Goal: Transaction & Acquisition: Purchase product/service

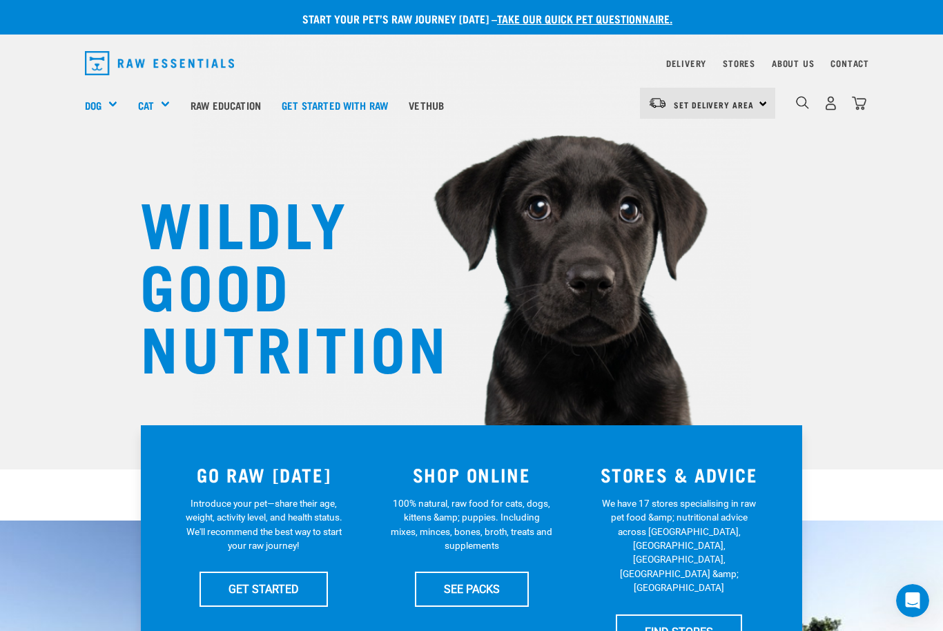
click at [666, 62] on link "Delivery" at bounding box center [686, 63] width 40 height 5
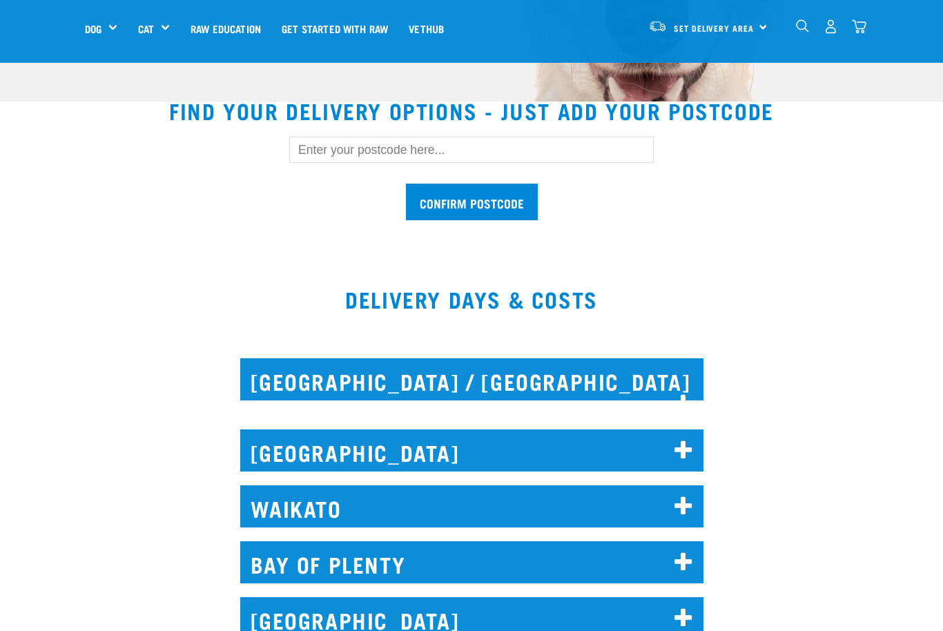
scroll to position [373, 0]
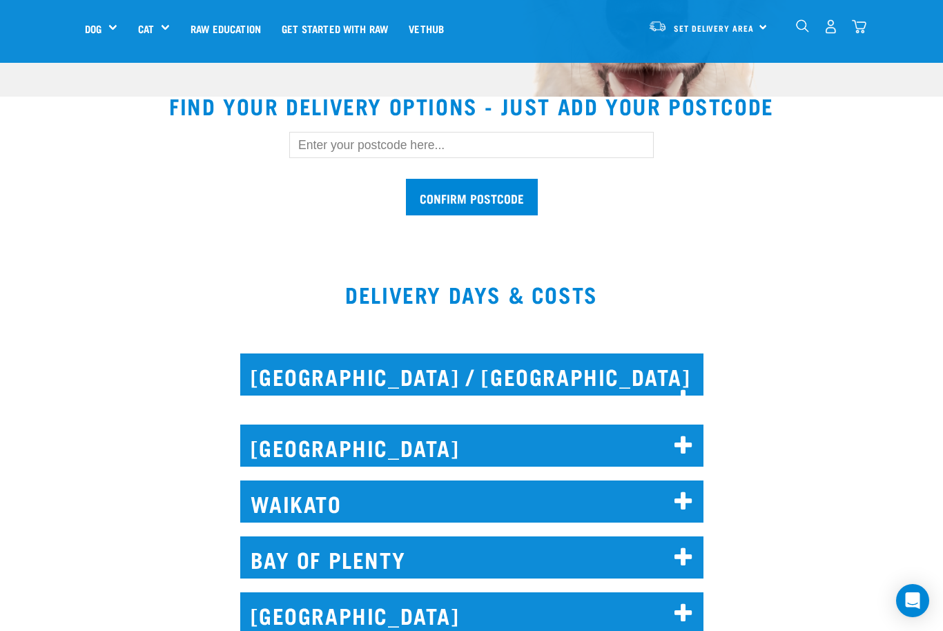
click at [315, 146] on input "text" at bounding box center [471, 145] width 365 height 26
type input "5036"
click at [491, 196] on input "Confirm postcode" at bounding box center [472, 197] width 132 height 37
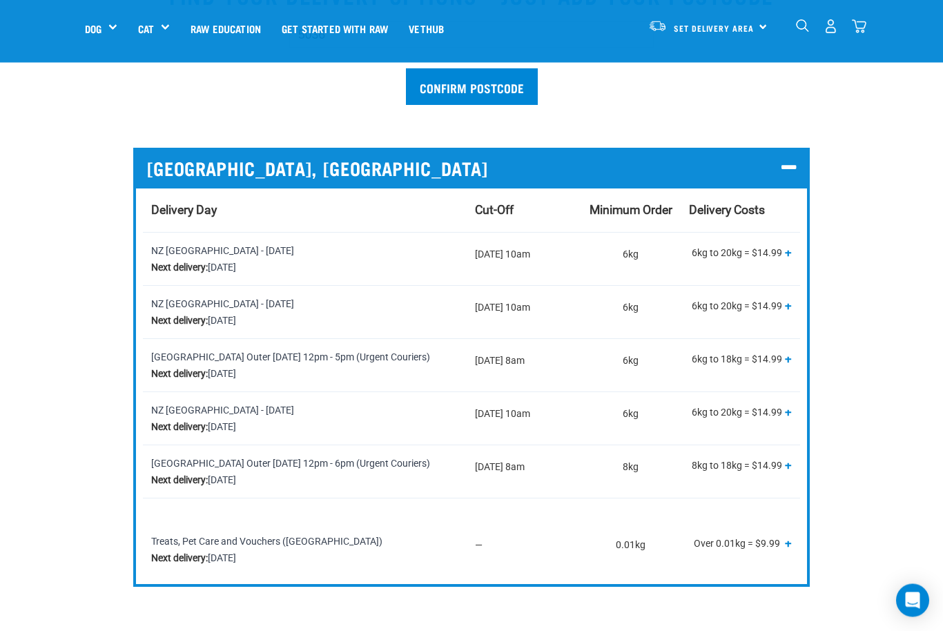
scroll to position [483, 0]
click at [0, 0] on h5 "Wildly Good Meal Packs" at bounding box center [0, 0] width 0 height 0
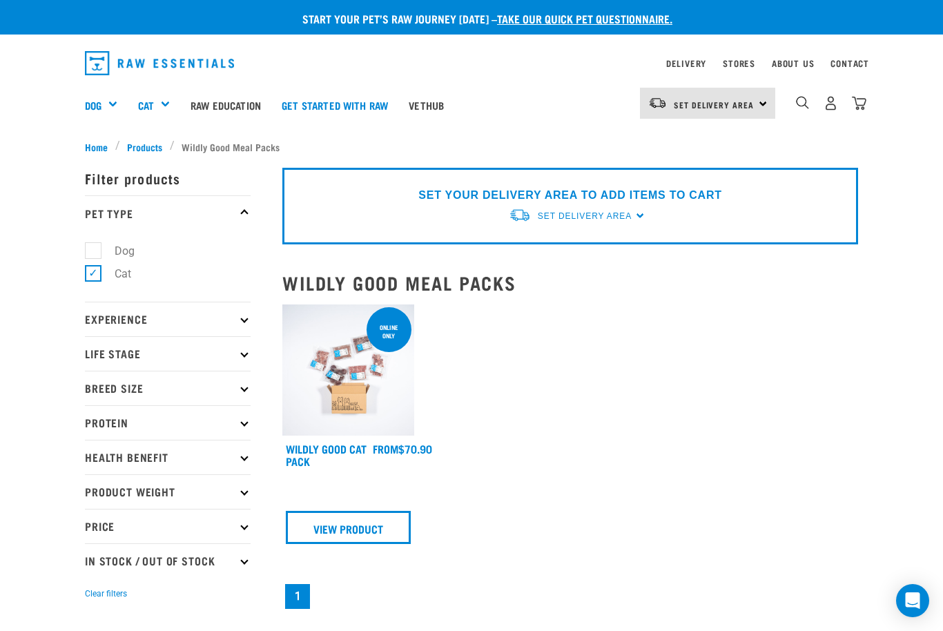
click at [318, 453] on link "Wildly Good Cat Pack" at bounding box center [326, 454] width 81 height 19
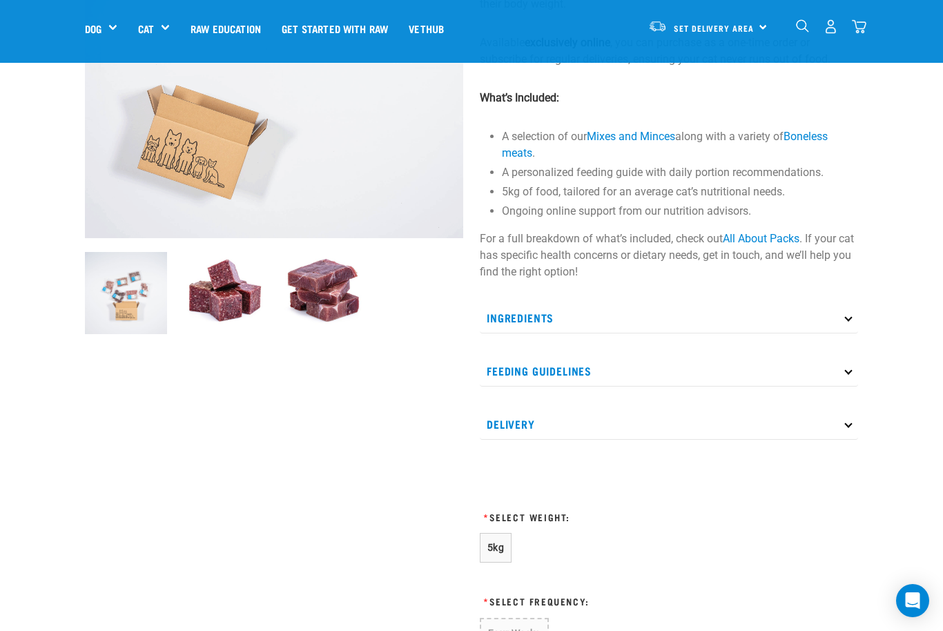
scroll to position [240, 0]
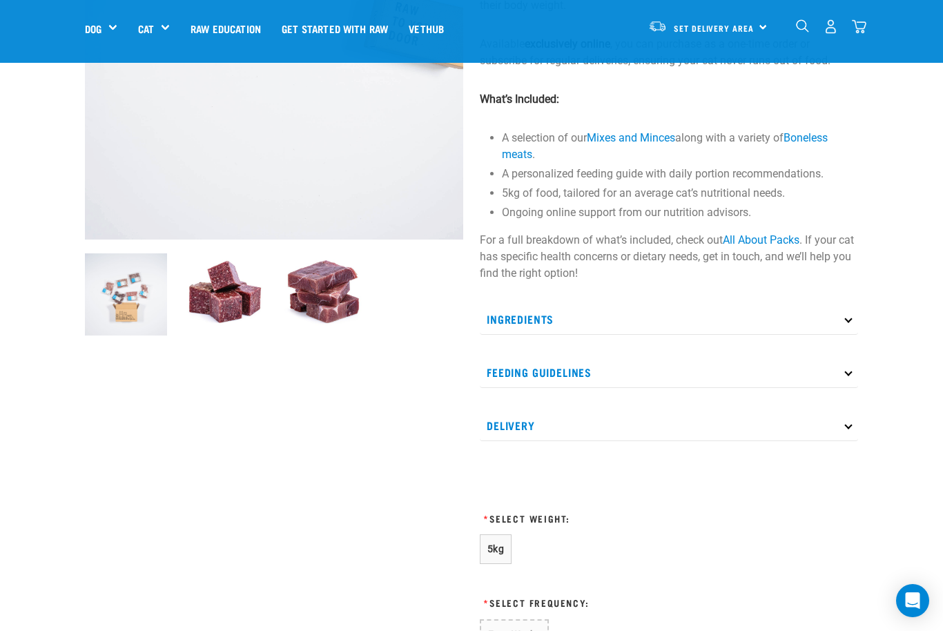
click at [846, 327] on p "Ingredients" at bounding box center [669, 319] width 378 height 31
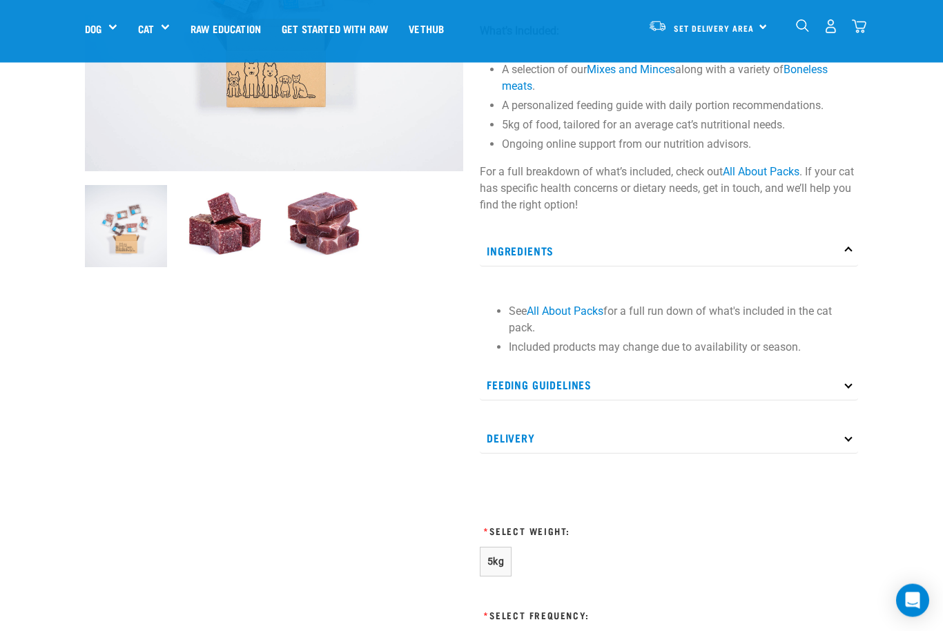
scroll to position [298, 0]
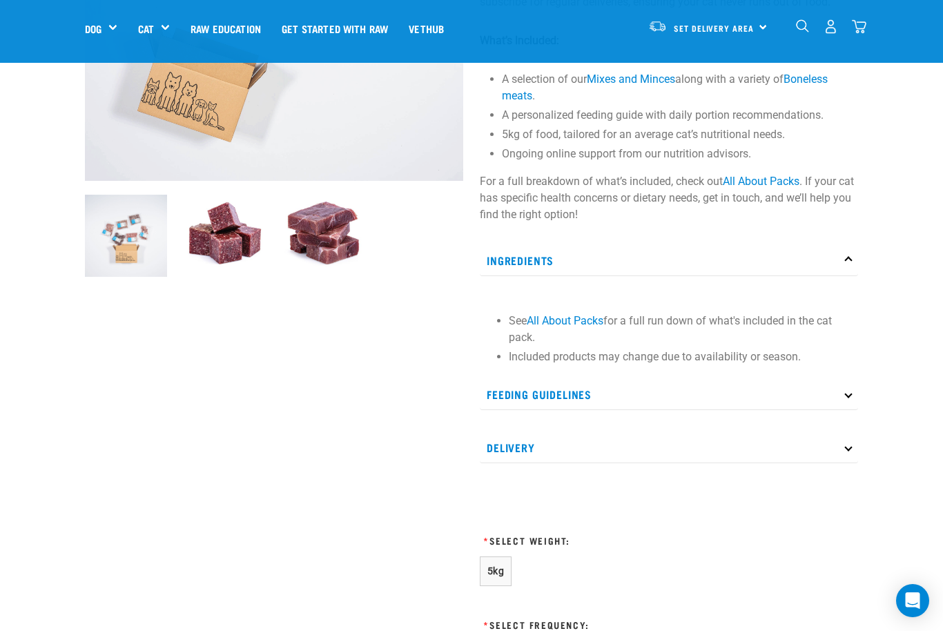
click at [573, 327] on link "All About Packs" at bounding box center [565, 320] width 77 height 13
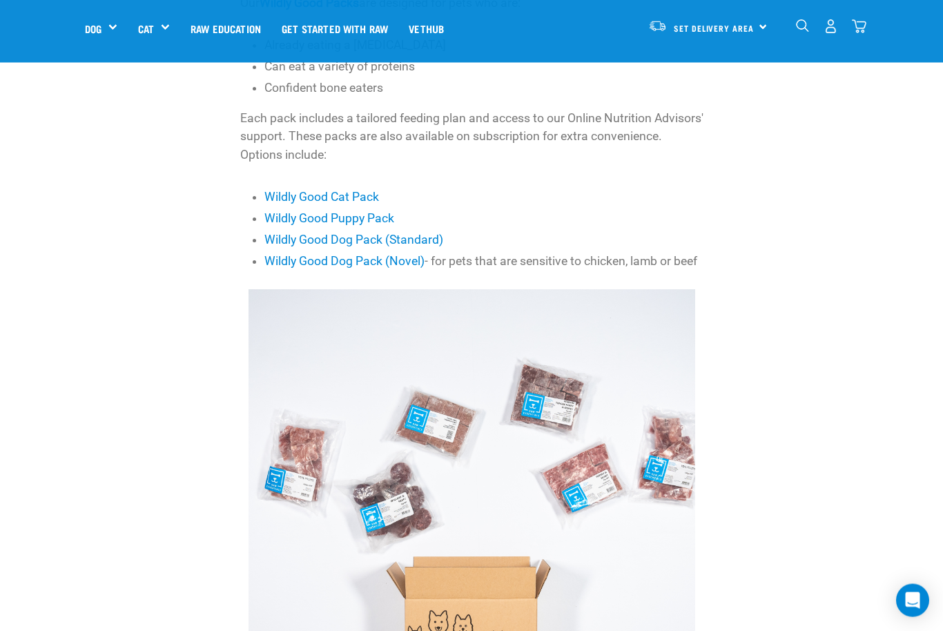
scroll to position [540, 0]
click at [352, 195] on link "Wildly Good Cat Pack" at bounding box center [321, 197] width 115 height 14
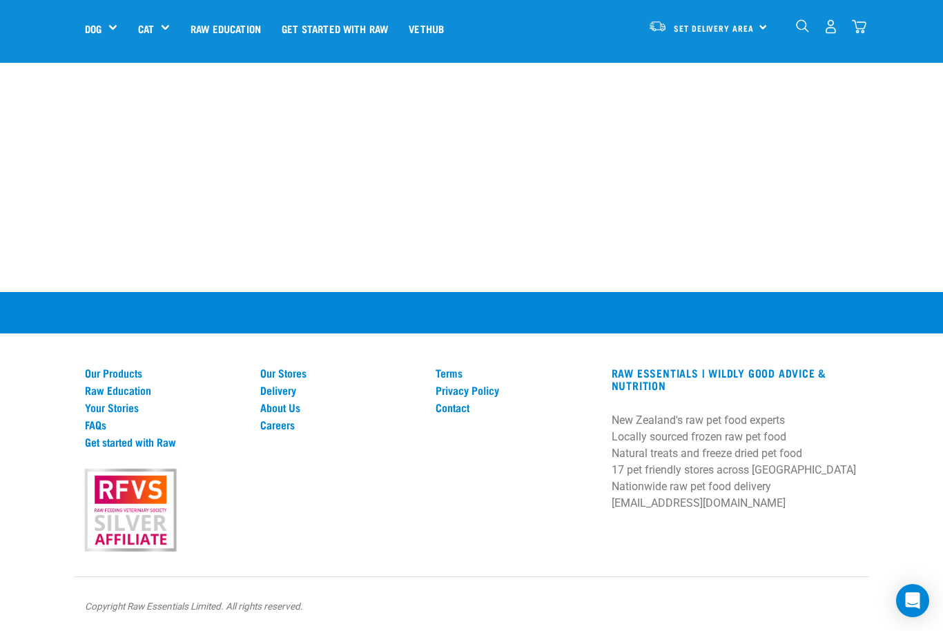
scroll to position [10144, 0]
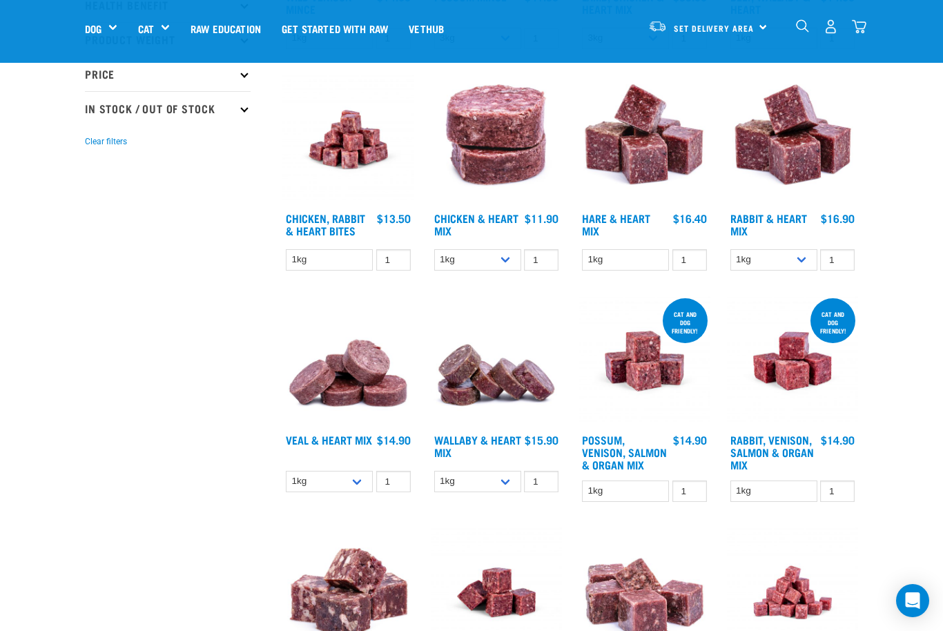
scroll to position [352, 0]
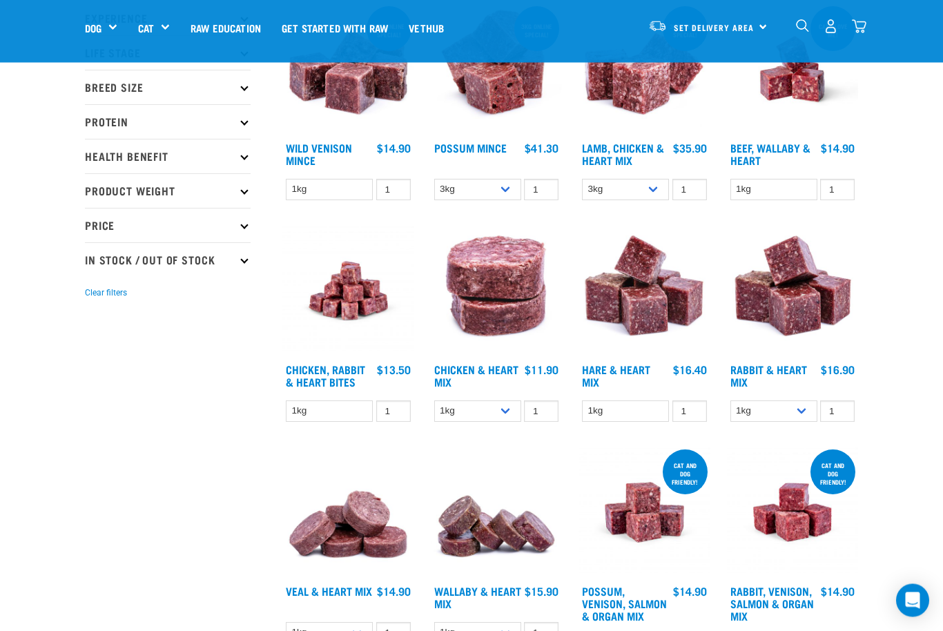
scroll to position [203, 0]
click at [508, 416] on select "1kg 3kg" at bounding box center [477, 411] width 87 height 21
select select "352"
click at [479, 377] on link "Chicken & Heart Mix" at bounding box center [476, 375] width 84 height 19
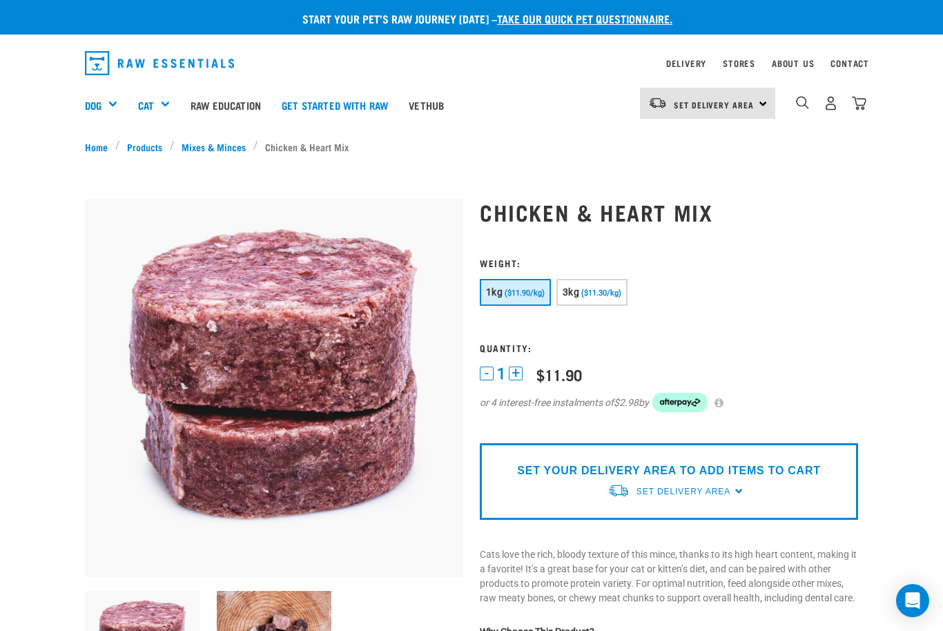
click at [622, 296] on span "($11.30/kg)" at bounding box center [601, 293] width 40 height 9
click at [726, 487] on span "Set Delivery Area" at bounding box center [684, 492] width 94 height 10
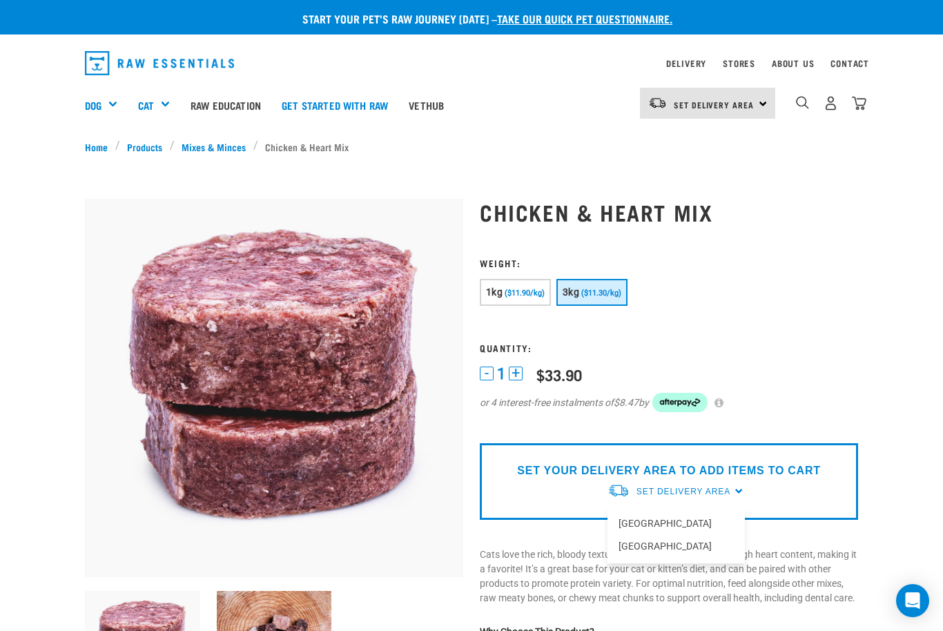
click at [669, 523] on link "[GEOGRAPHIC_DATA]" at bounding box center [676, 523] width 137 height 23
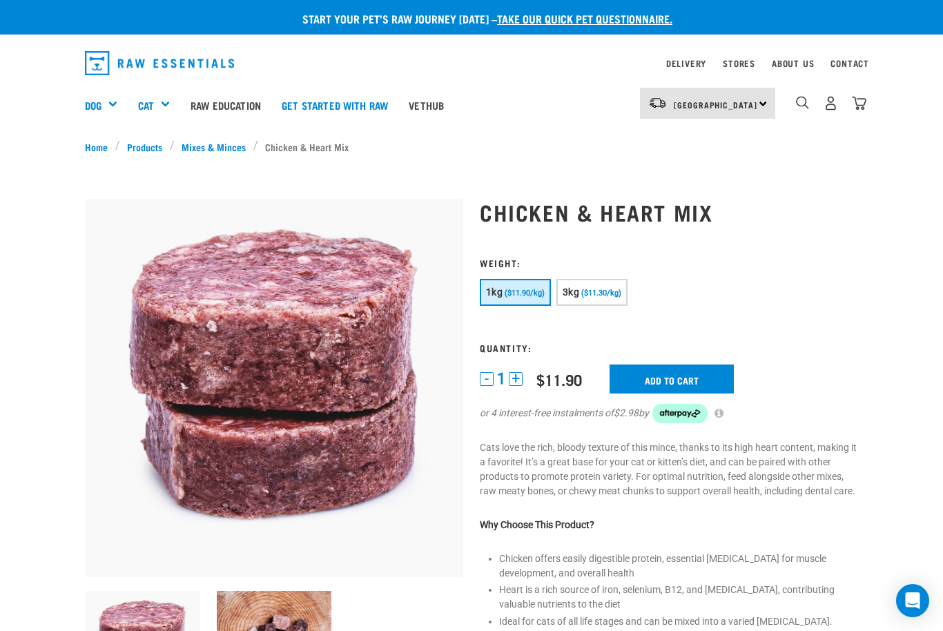
click at [691, 376] on input "Add to cart" at bounding box center [672, 379] width 124 height 29
click at [831, 103] on img "dropdown navigation" at bounding box center [831, 103] width 15 height 15
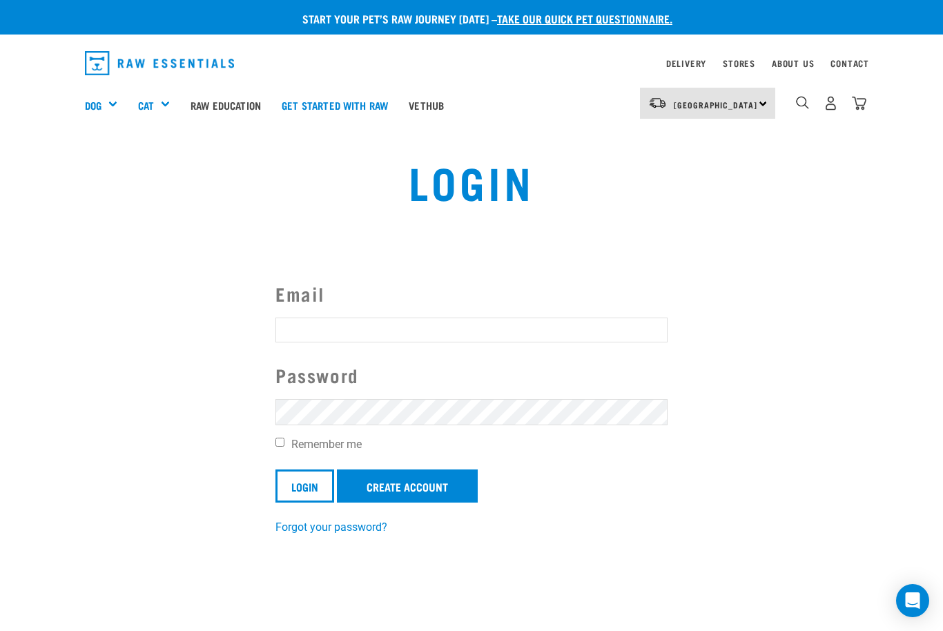
type input "[EMAIL_ADDRESS][PERSON_NAME][DOMAIN_NAME]"
click at [307, 485] on input "Login" at bounding box center [305, 486] width 59 height 33
click at [317, 488] on input "Login" at bounding box center [305, 486] width 59 height 33
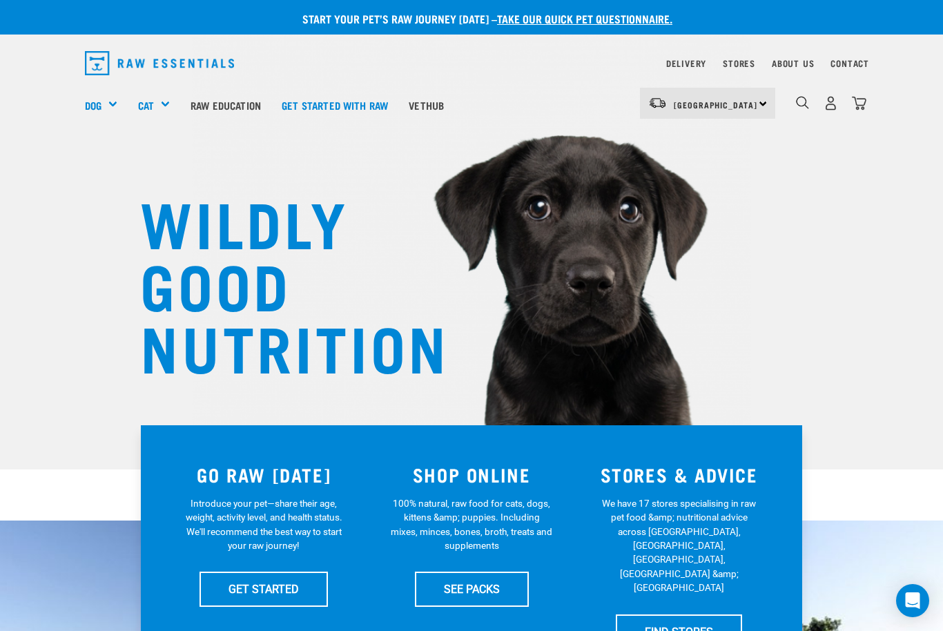
click at [825, 109] on img "dropdown navigation" at bounding box center [831, 103] width 15 height 15
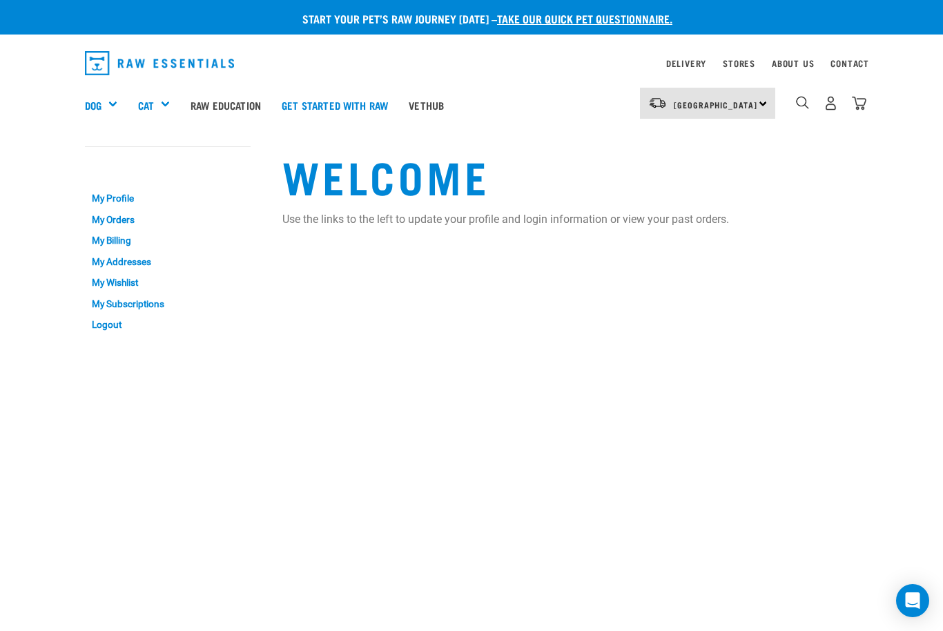
click at [107, 218] on link "My Orders" at bounding box center [168, 219] width 166 height 21
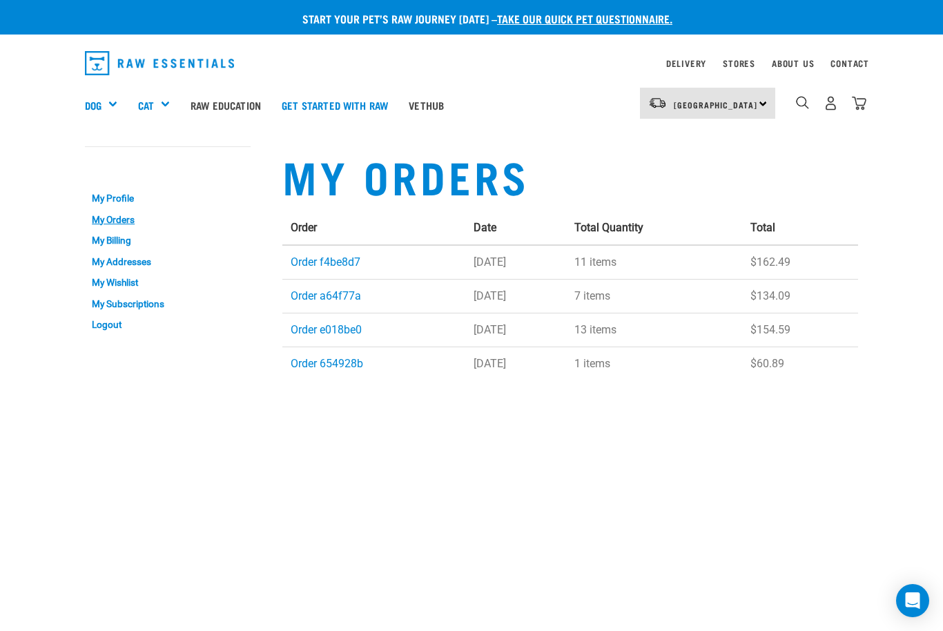
click at [343, 259] on link "Order f4be8d7" at bounding box center [326, 262] width 70 height 13
click at [316, 334] on link "Order e018be0" at bounding box center [326, 329] width 71 height 13
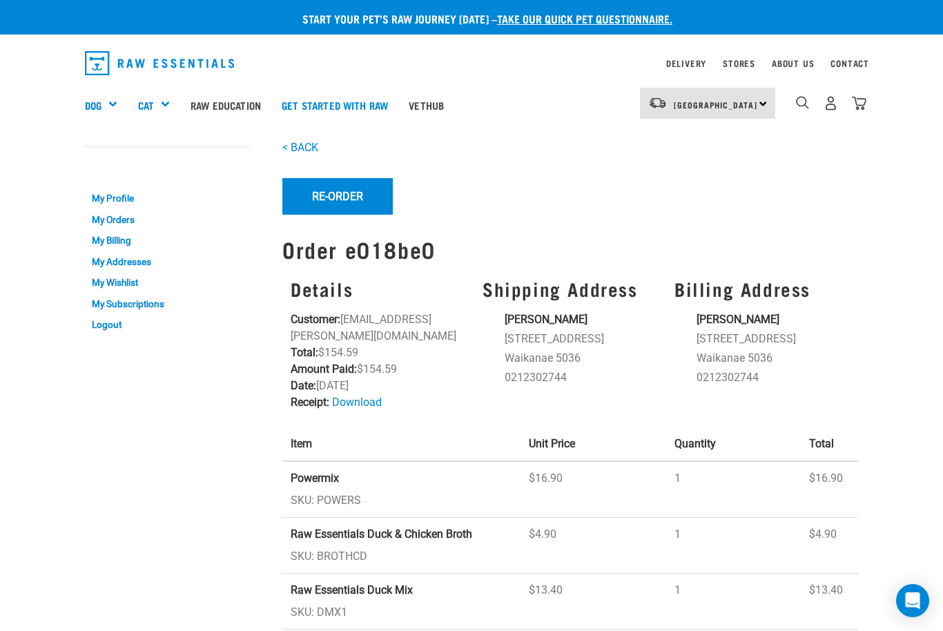
click at [0, 0] on div "Shop All Cat" at bounding box center [0, 0] width 0 height 0
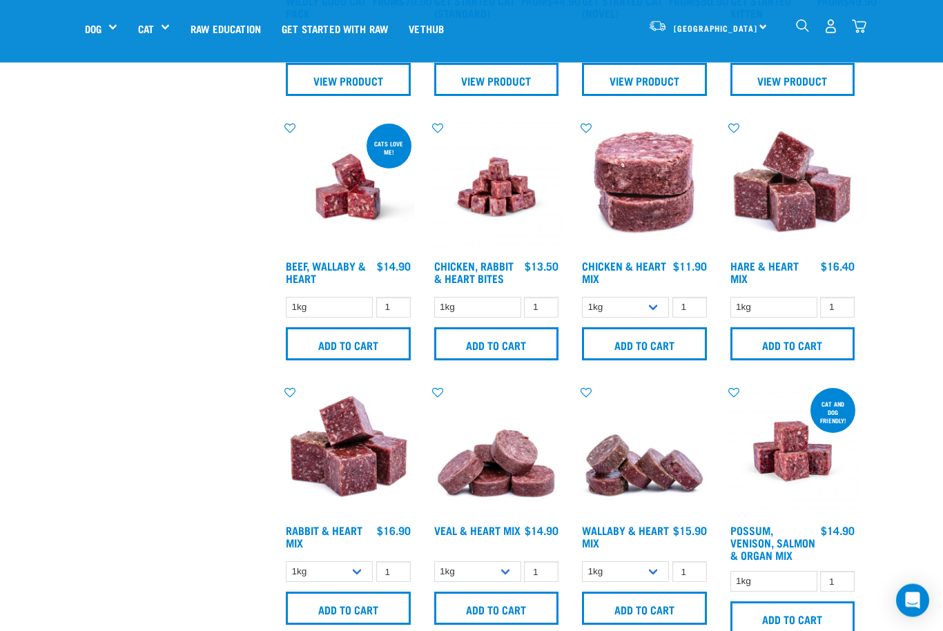
scroll to position [508, 0]
click at [657, 309] on select "1kg 3kg" at bounding box center [625, 307] width 87 height 21
select select "352"
click at [679, 347] on input "Add to cart" at bounding box center [644, 343] width 125 height 33
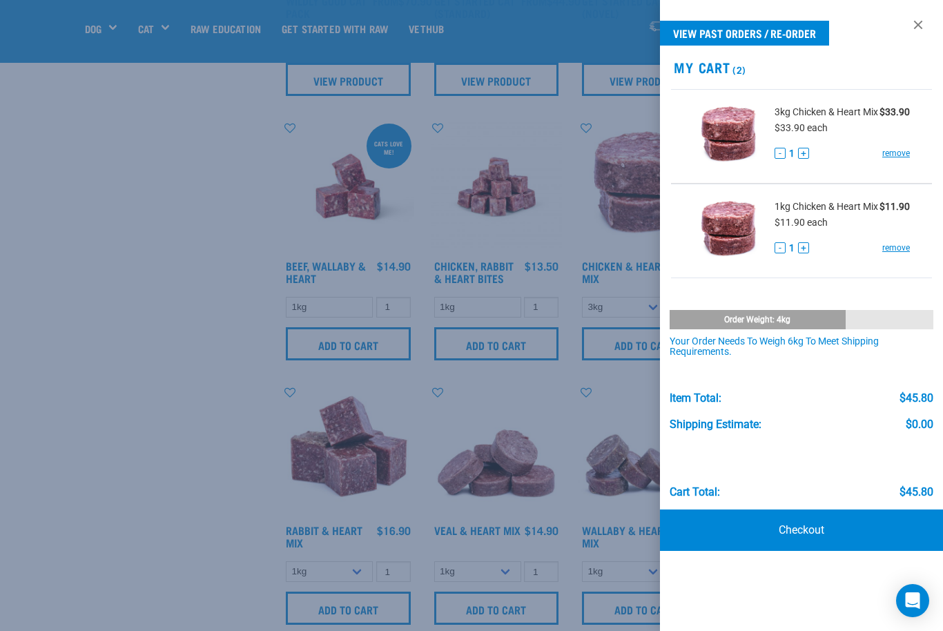
click at [896, 254] on link "remove" at bounding box center [897, 248] width 28 height 12
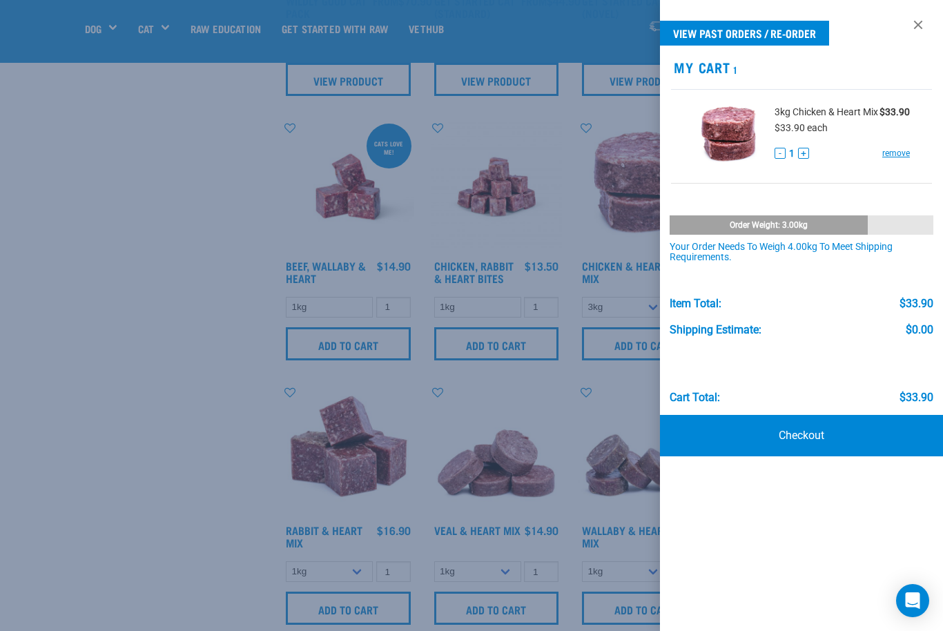
click at [145, 491] on div at bounding box center [471, 315] width 943 height 631
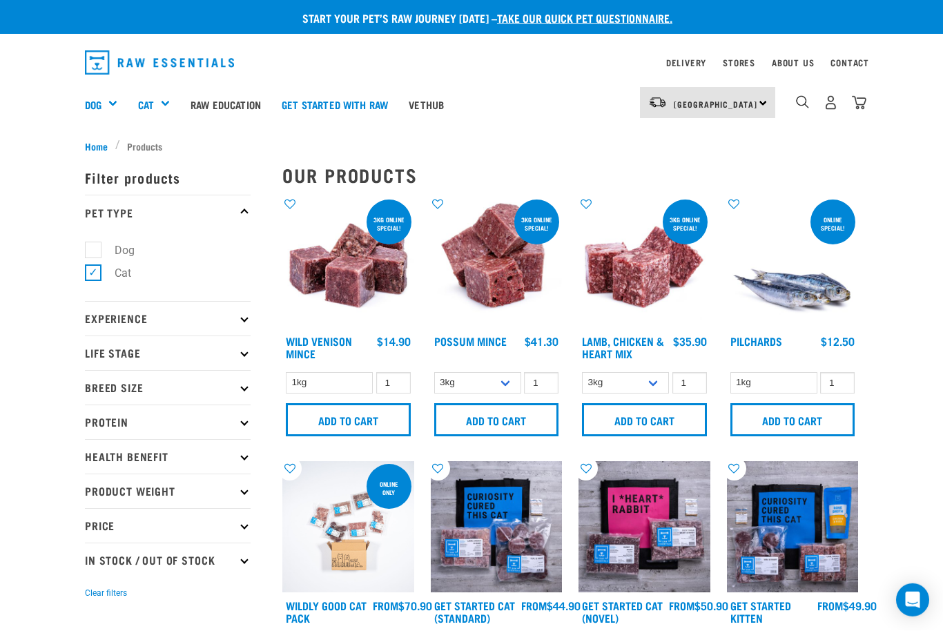
scroll to position [21, 0]
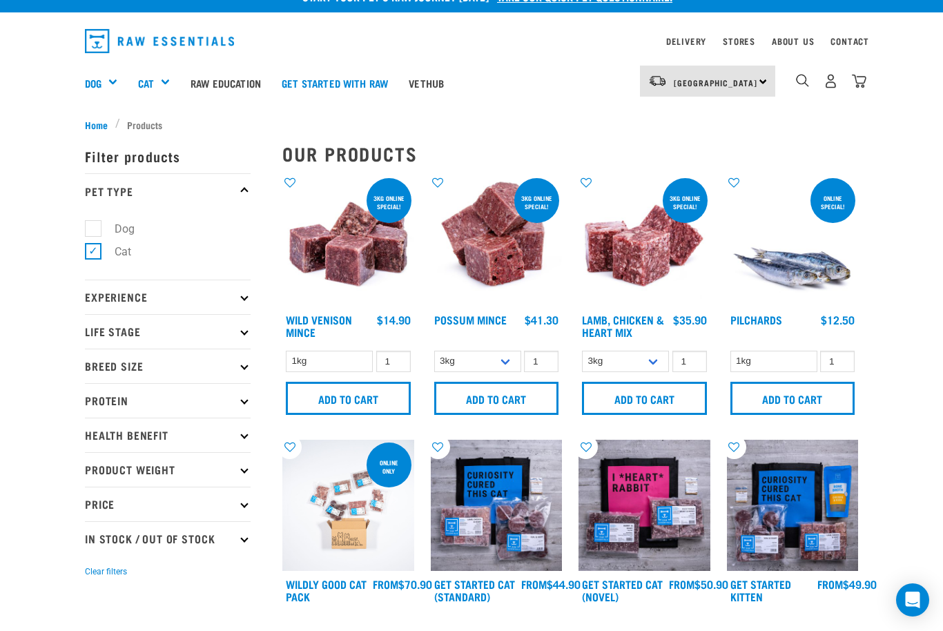
click at [660, 401] on input "Add to cart" at bounding box center [644, 399] width 125 height 33
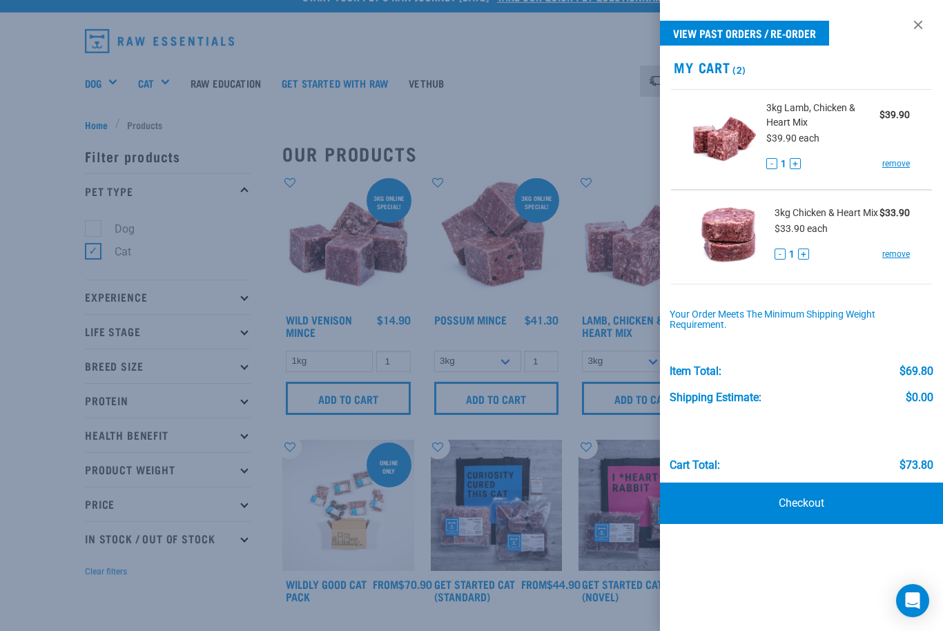
click at [557, 279] on div at bounding box center [471, 315] width 943 height 631
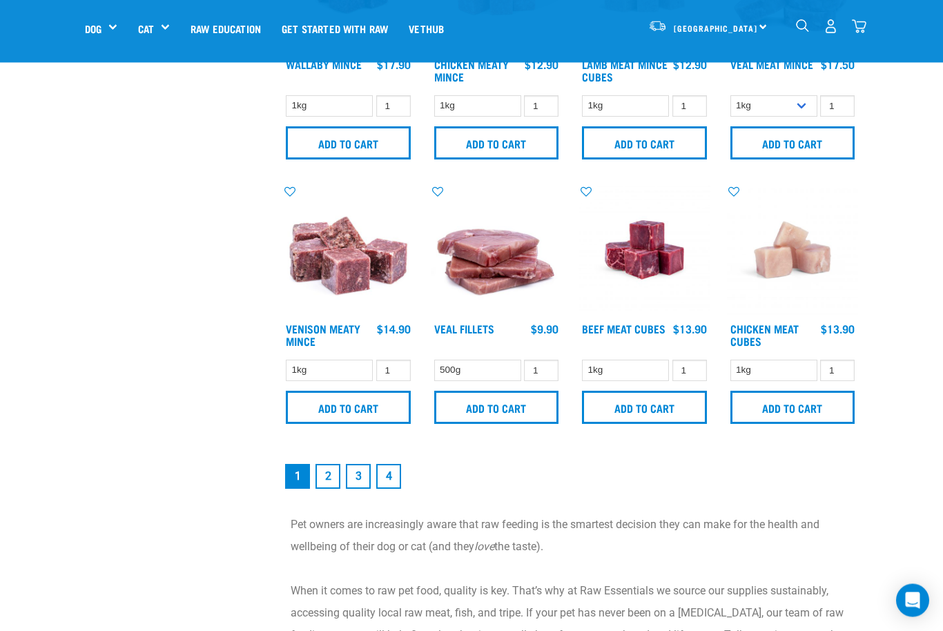
scroll to position [1786, 0]
click at [330, 489] on link "2" at bounding box center [328, 476] width 25 height 25
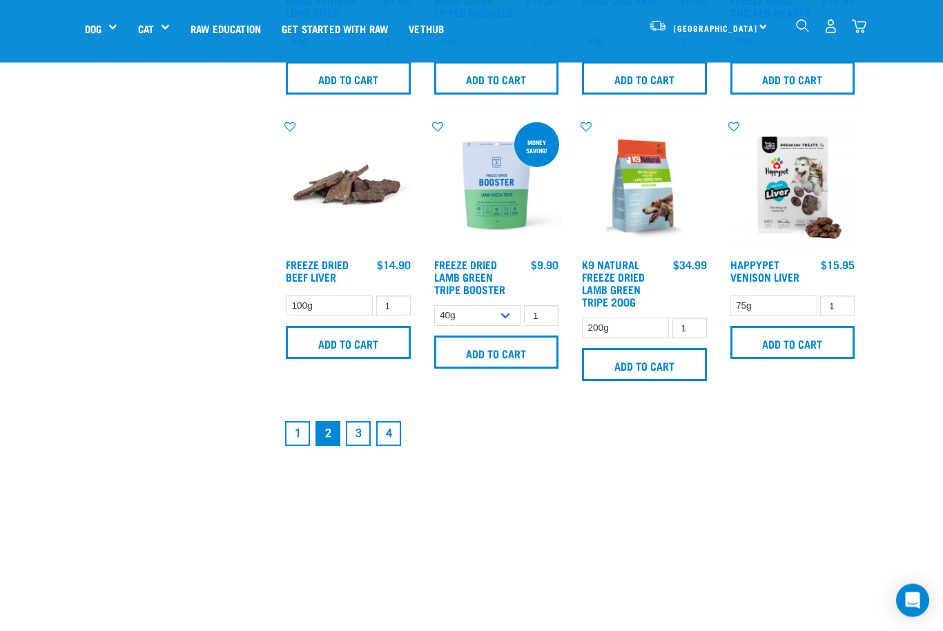
scroll to position [1870, 0]
click at [357, 446] on link "3" at bounding box center [358, 433] width 25 height 25
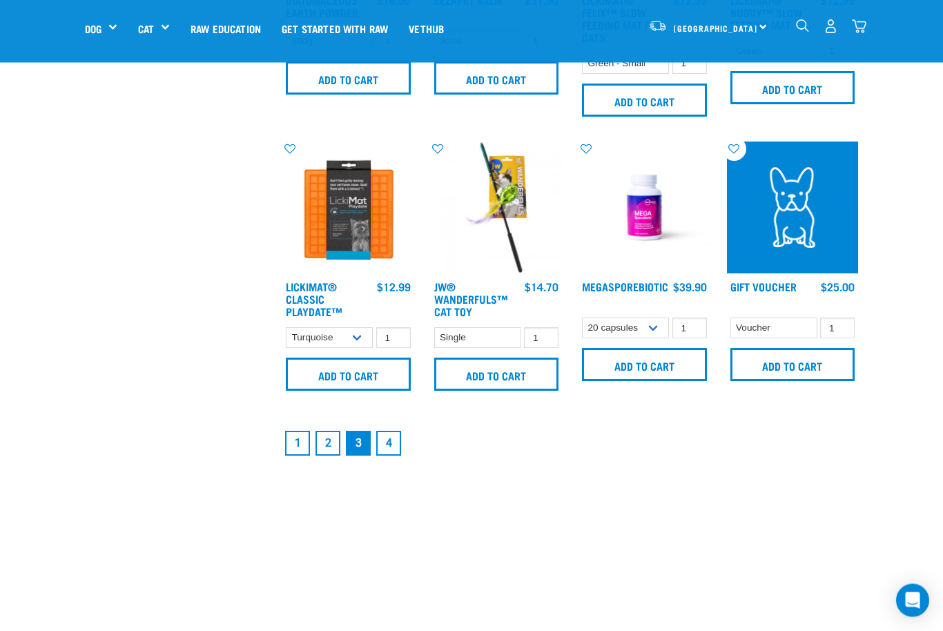
scroll to position [1898, 0]
click at [397, 456] on link "4" at bounding box center [388, 443] width 25 height 25
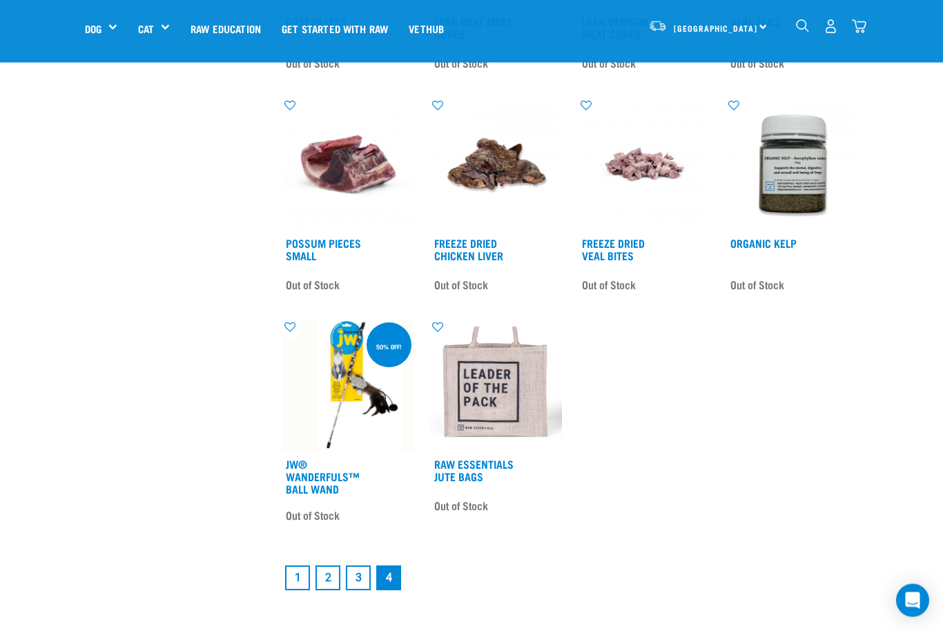
scroll to position [665, 0]
click at [300, 578] on link "1" at bounding box center [297, 578] width 25 height 25
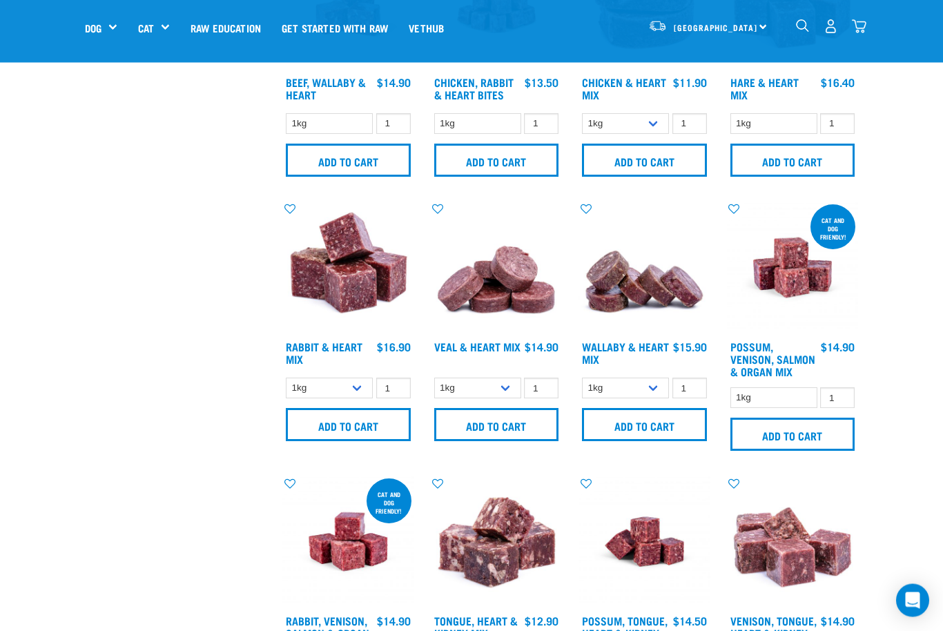
scroll to position [691, 0]
click at [512, 399] on select "1kg 3kg" at bounding box center [477, 388] width 87 height 21
select select "743"
click at [528, 437] on input "Add to cart" at bounding box center [496, 424] width 125 height 33
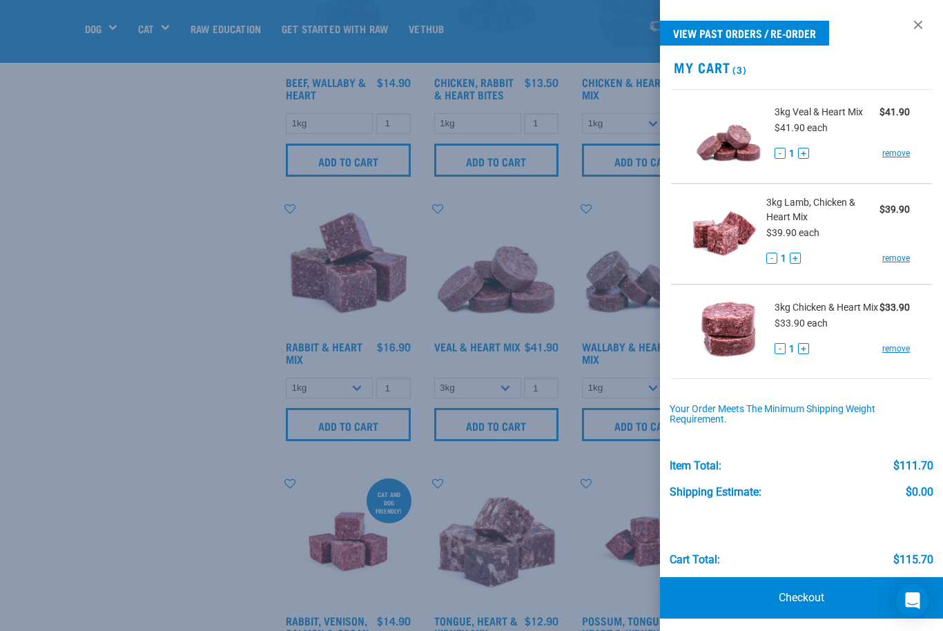
click at [806, 596] on link "Checkout" at bounding box center [801, 597] width 283 height 41
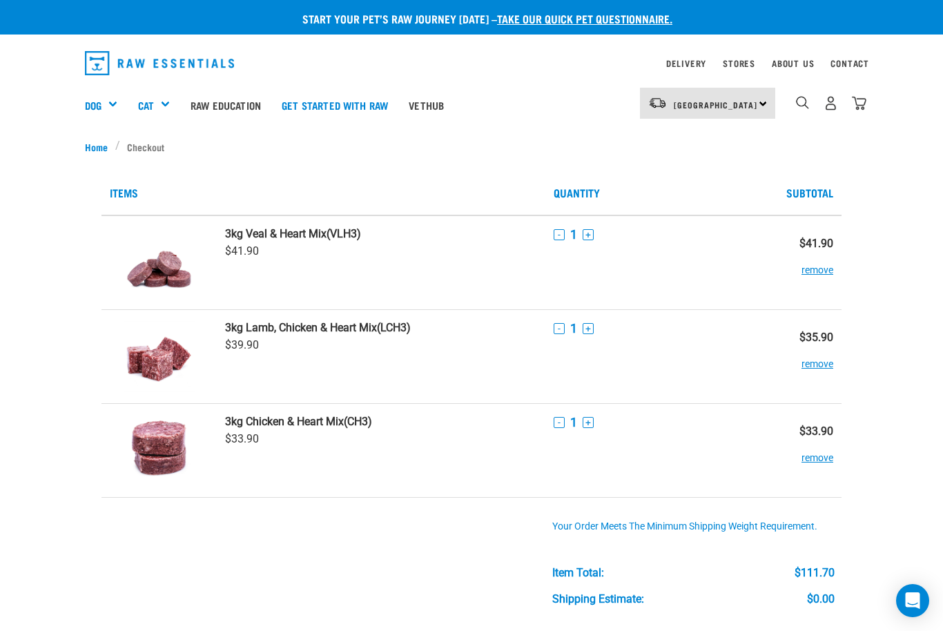
click at [454, 102] on link "Vethub" at bounding box center [426, 104] width 56 height 55
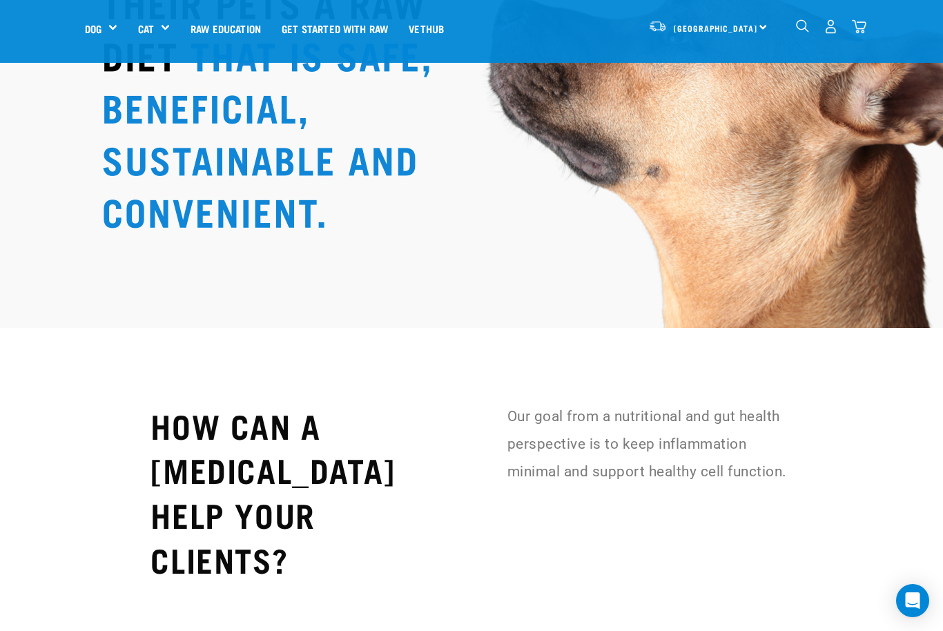
scroll to position [2721, 0]
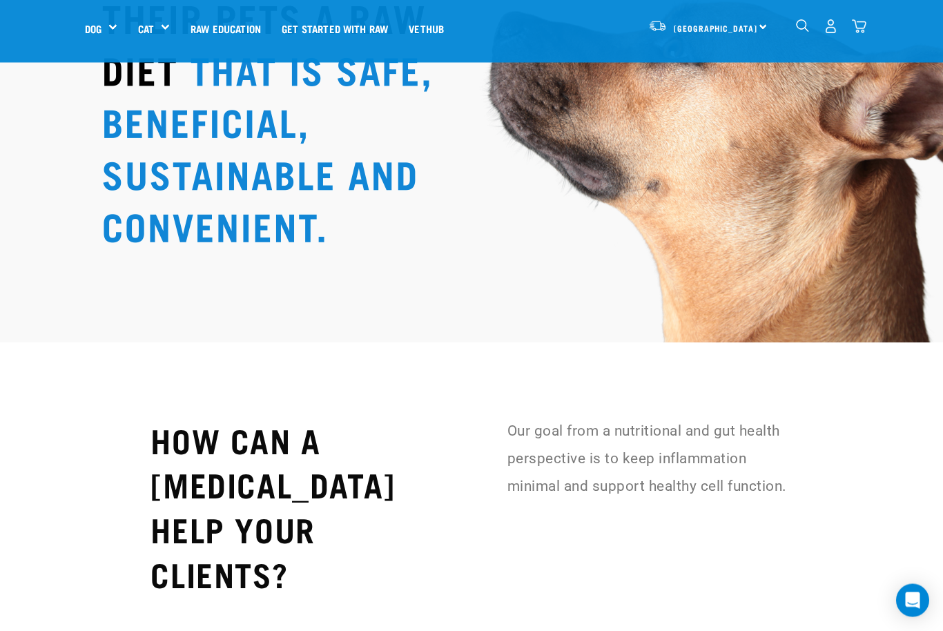
click at [864, 23] on img "dropdown navigation" at bounding box center [859, 26] width 15 height 15
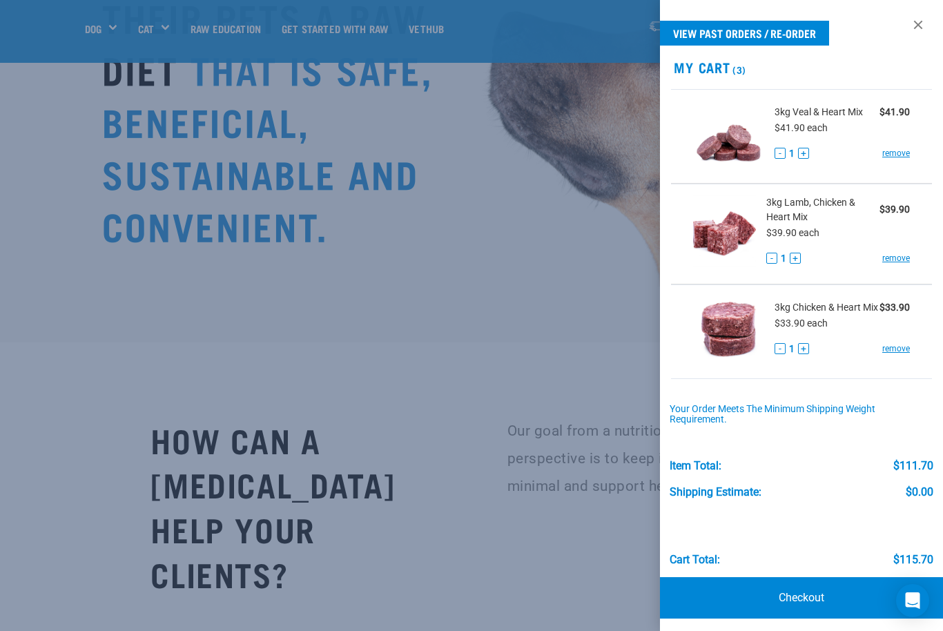
click at [807, 604] on link "Checkout" at bounding box center [801, 597] width 283 height 41
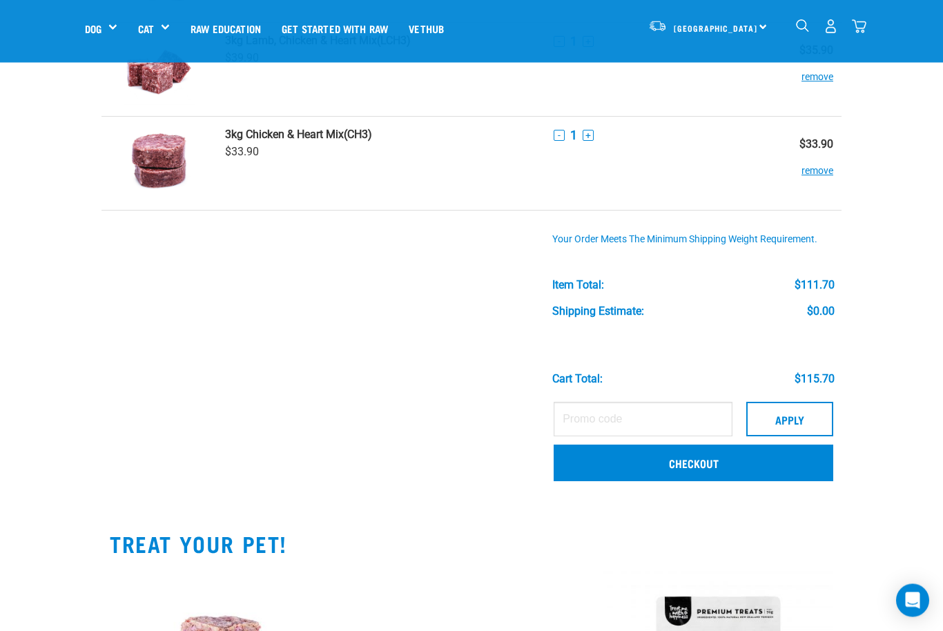
scroll to position [184, 0]
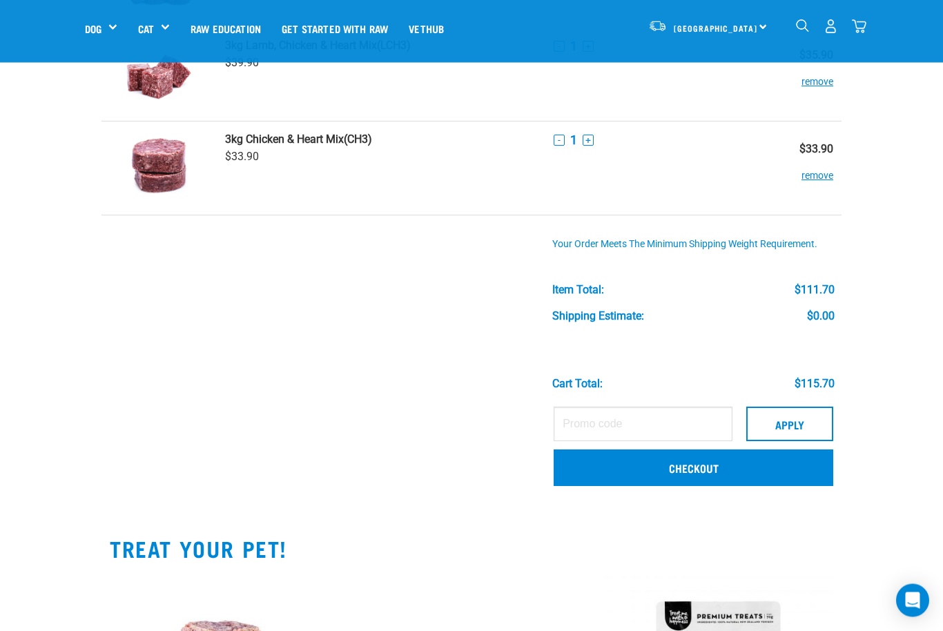
click at [749, 456] on link "Checkout" at bounding box center [694, 468] width 280 height 36
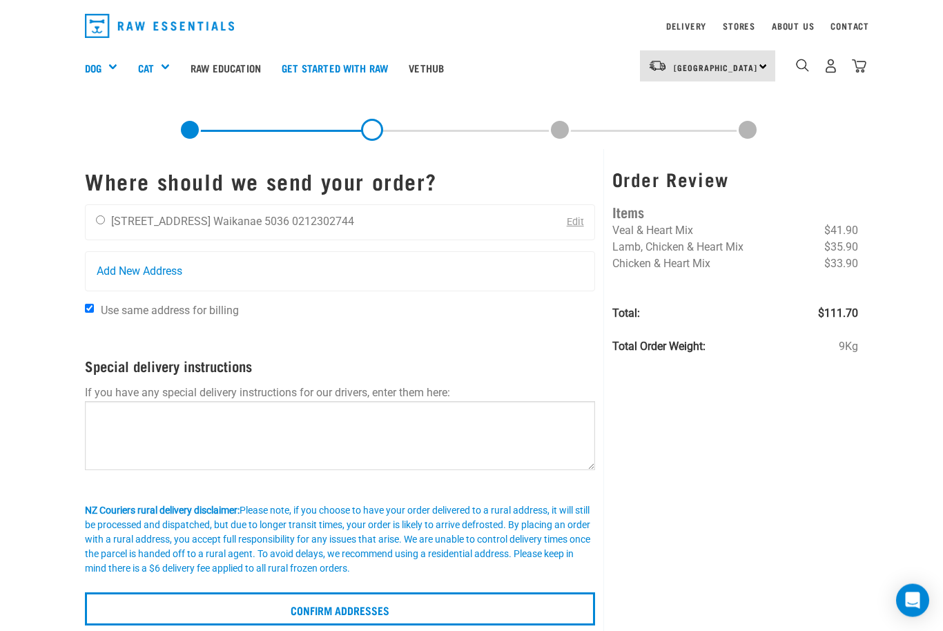
scroll to position [39, 0]
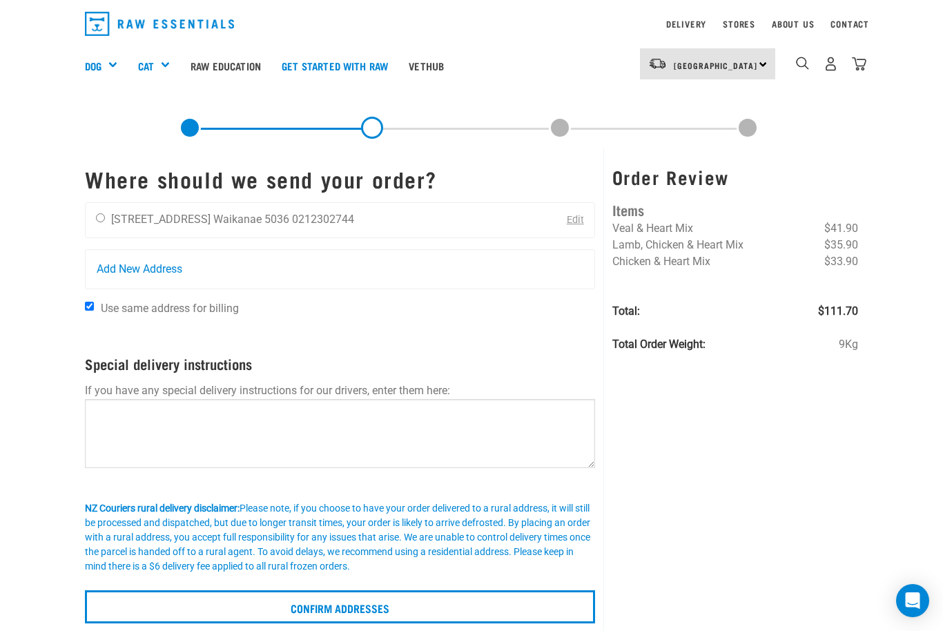
click at [101, 219] on input "radio" at bounding box center [100, 217] width 9 height 9
radio input "true"
click at [472, 601] on input "Confirm addresses" at bounding box center [340, 606] width 510 height 33
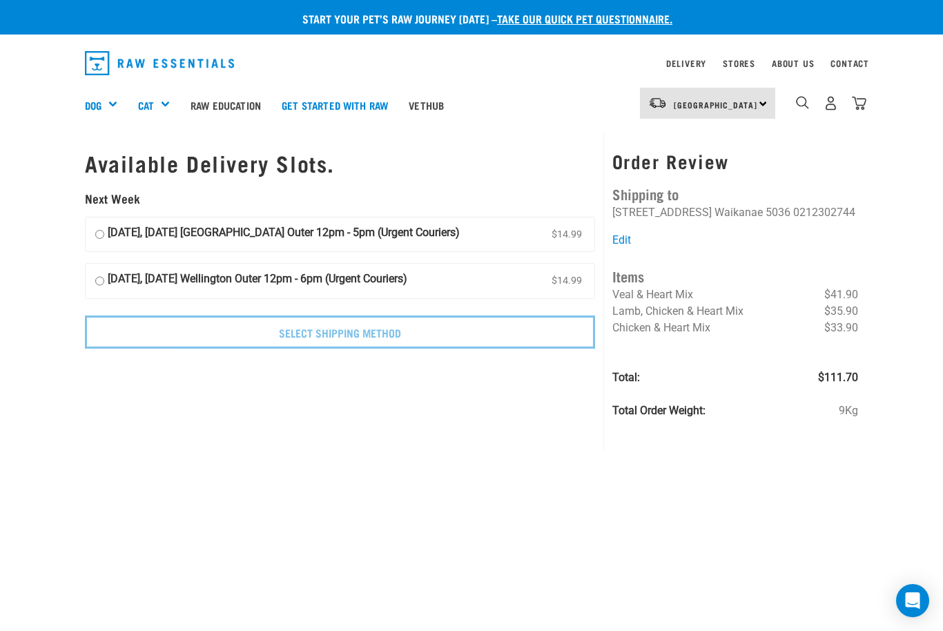
click at [729, 66] on link "Stores" at bounding box center [739, 63] width 32 height 5
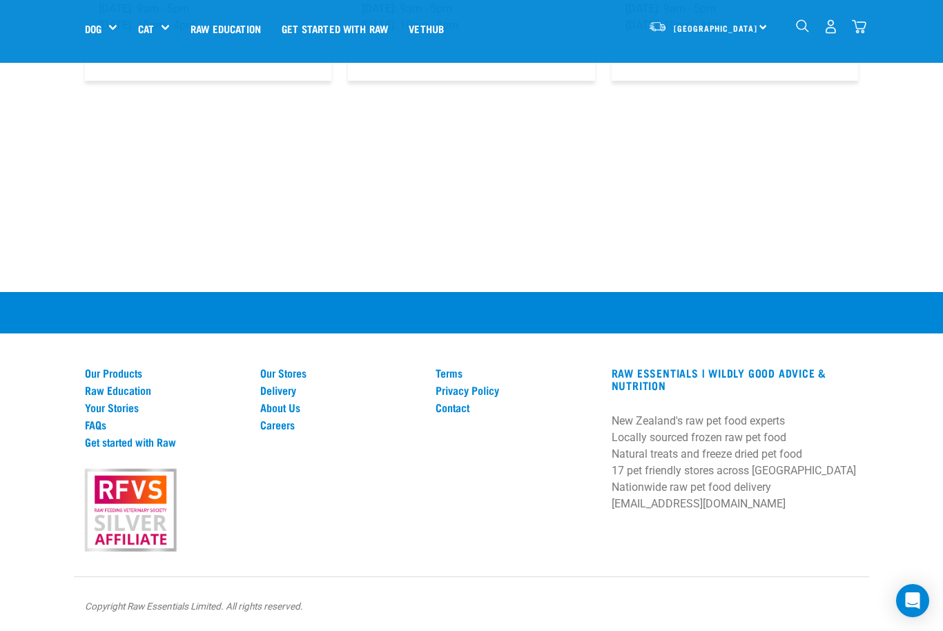
scroll to position [2380, 0]
